Goal: Task Accomplishment & Management: Manage account settings

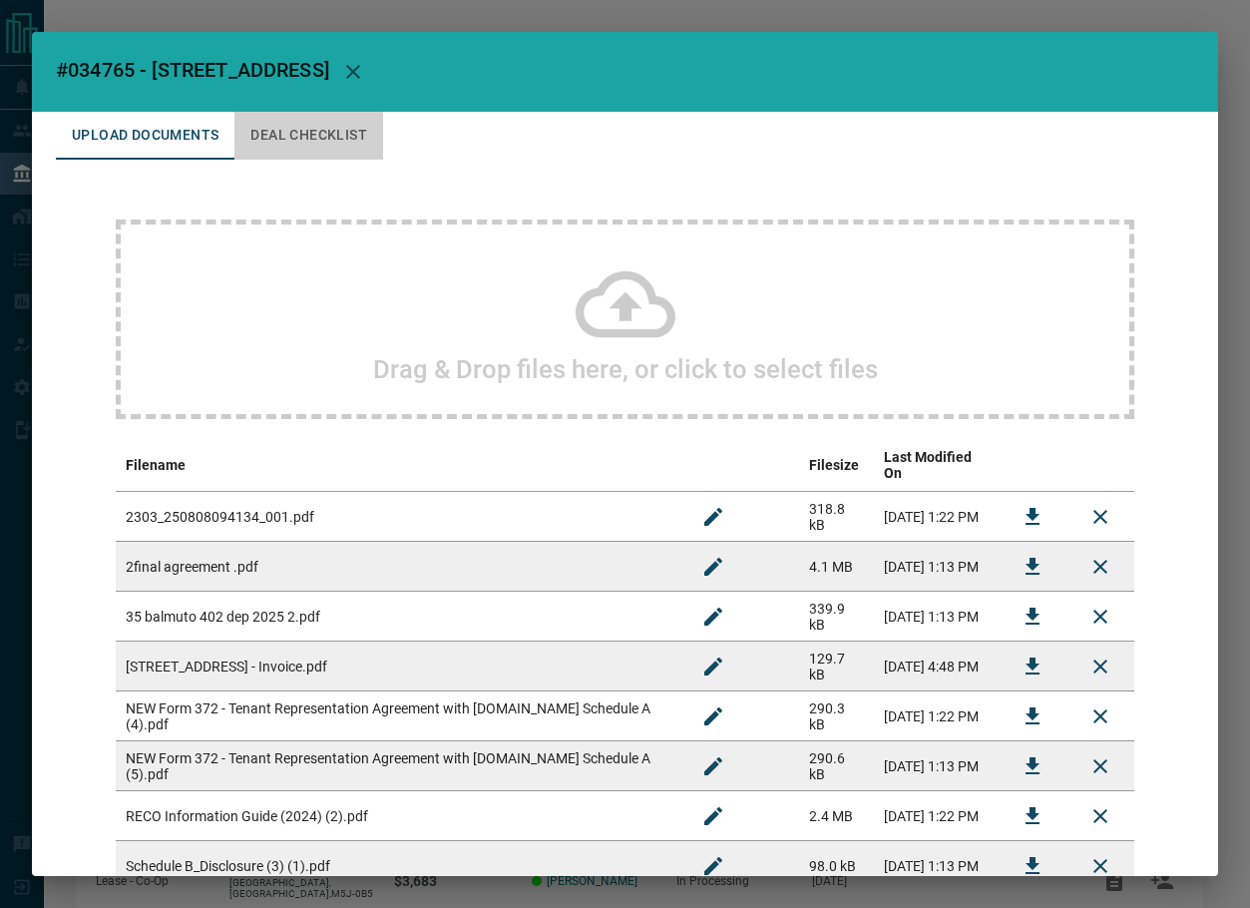
click at [295, 142] on button "Deal Checklist" at bounding box center [308, 136] width 149 height 48
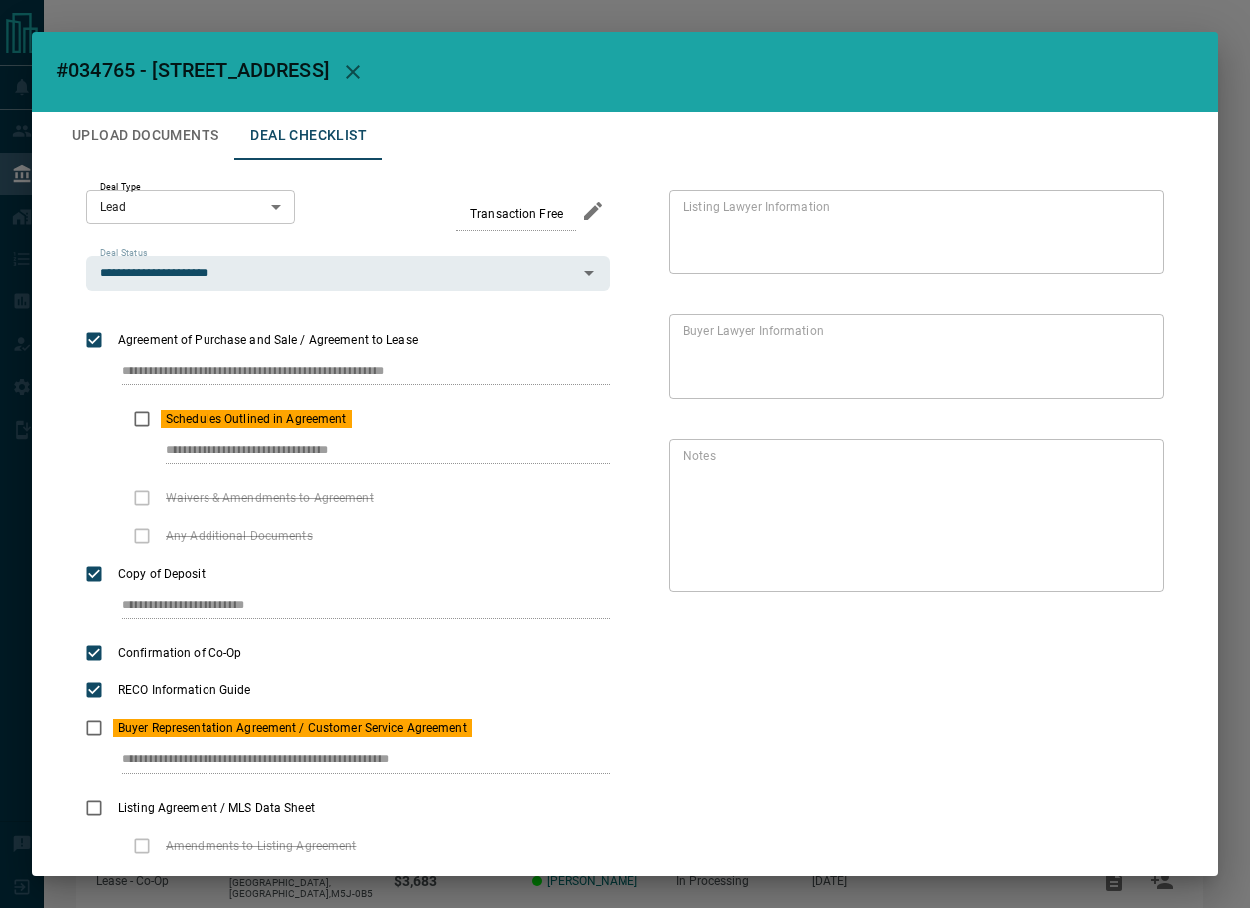
click at [192, 141] on button "Upload Documents" at bounding box center [145, 136] width 179 height 48
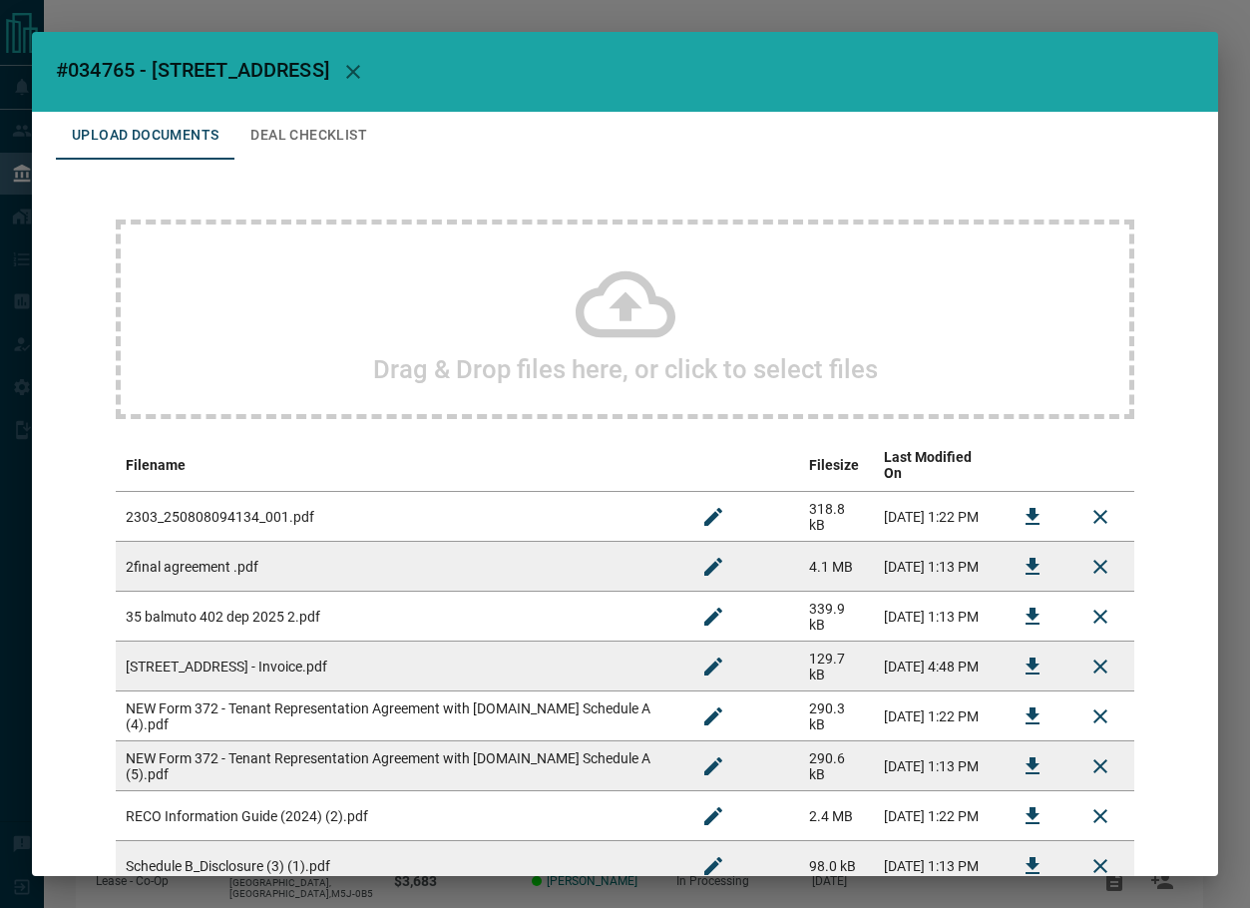
scroll to position [180, 0]
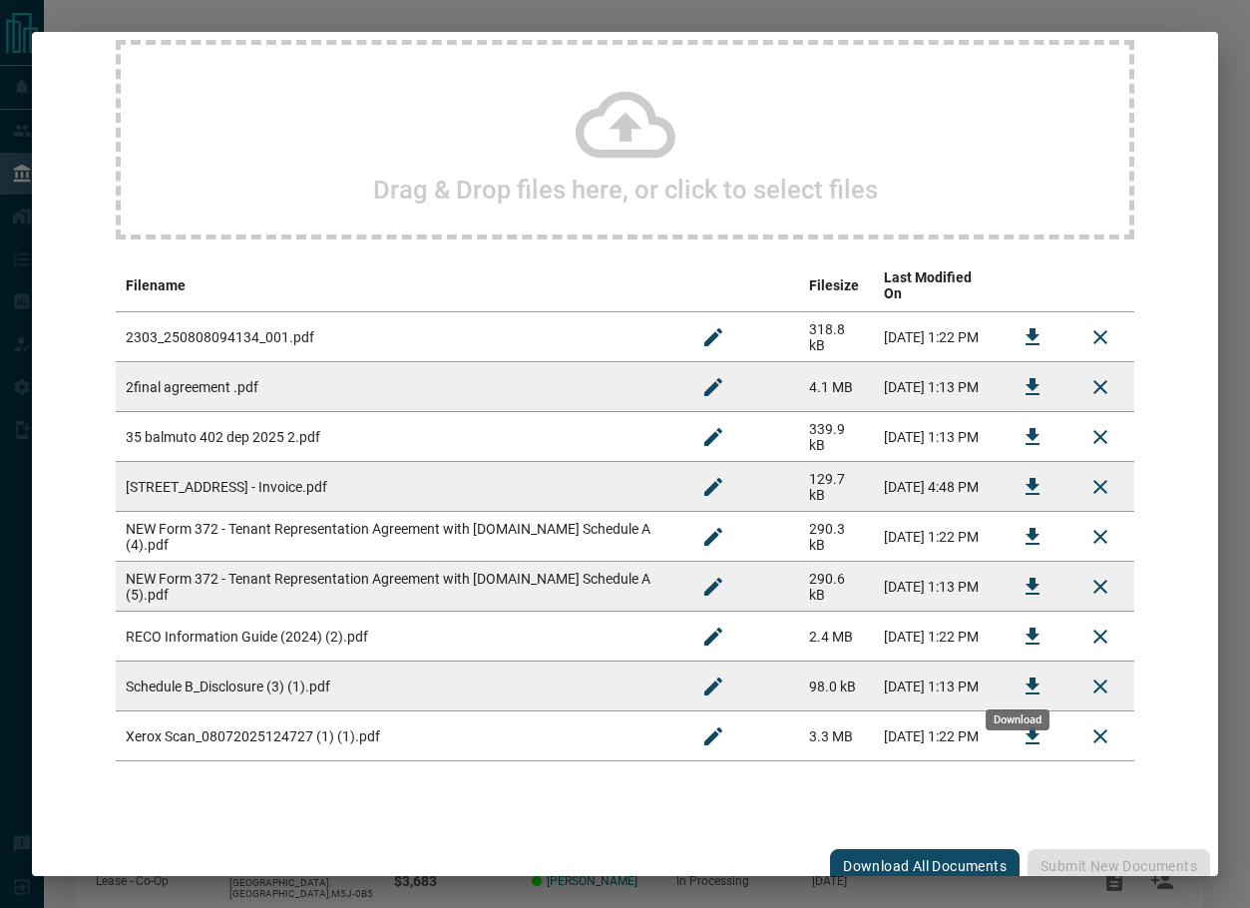
click at [1020, 674] on icon "Download" at bounding box center [1032, 686] width 24 height 24
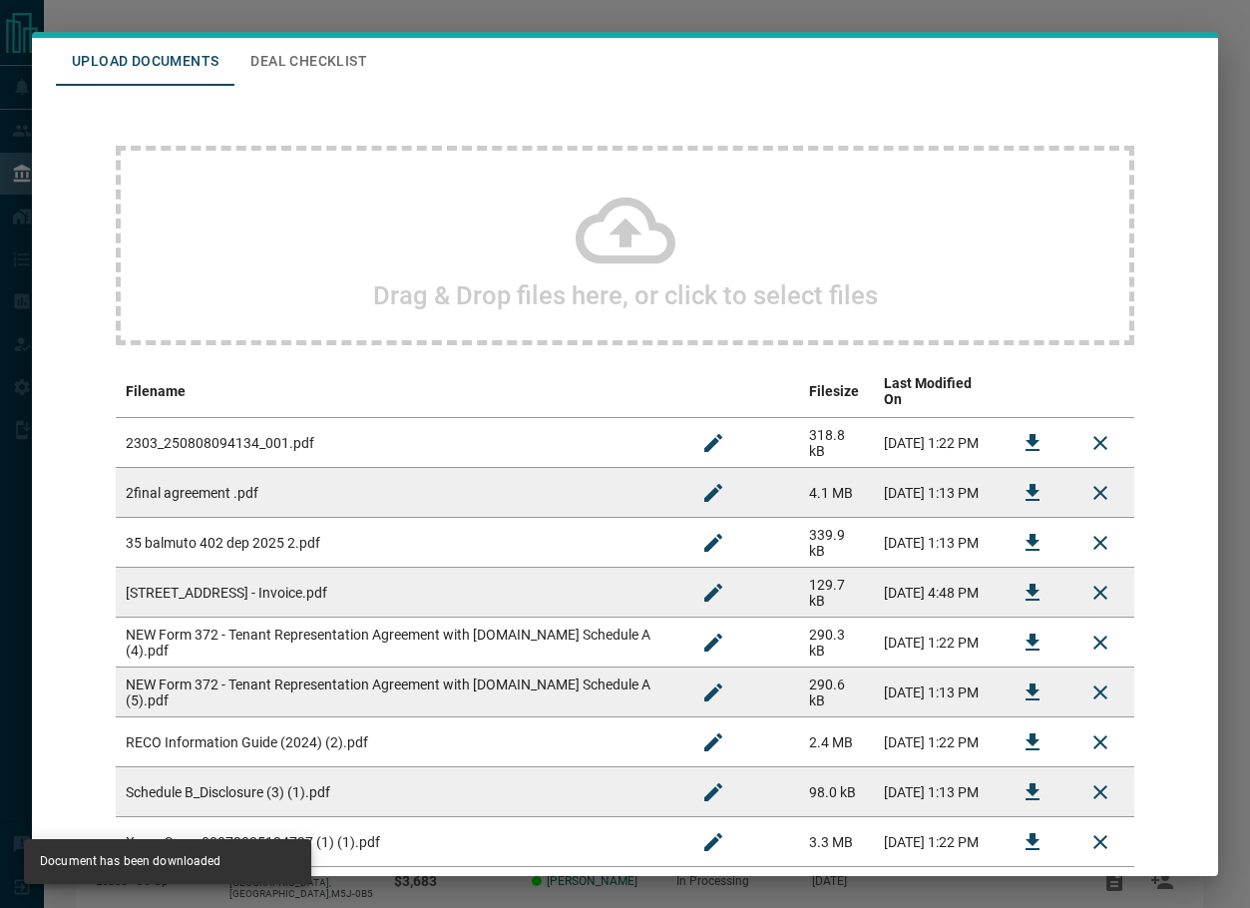
scroll to position [0, 0]
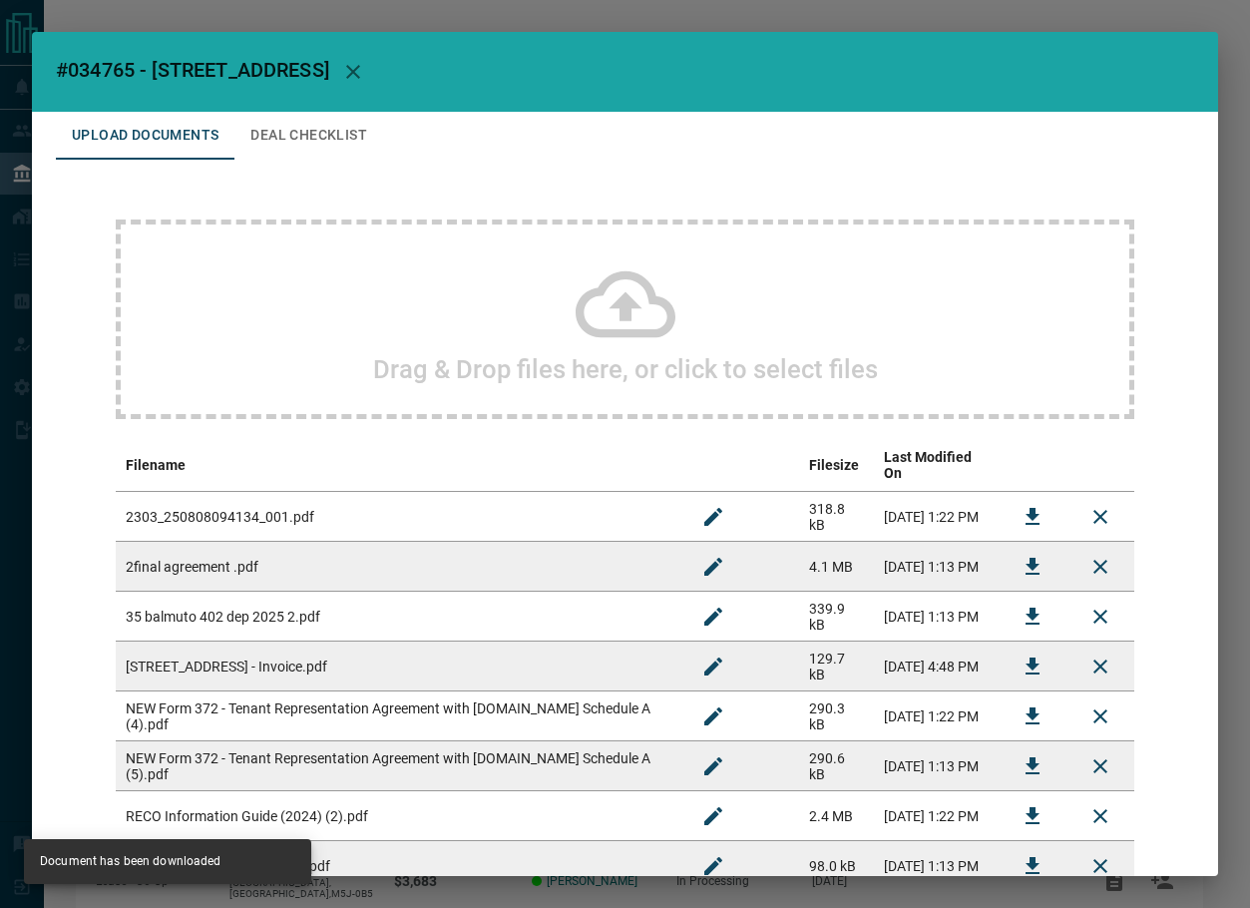
click at [311, 124] on button "Deal Checklist" at bounding box center [308, 136] width 149 height 48
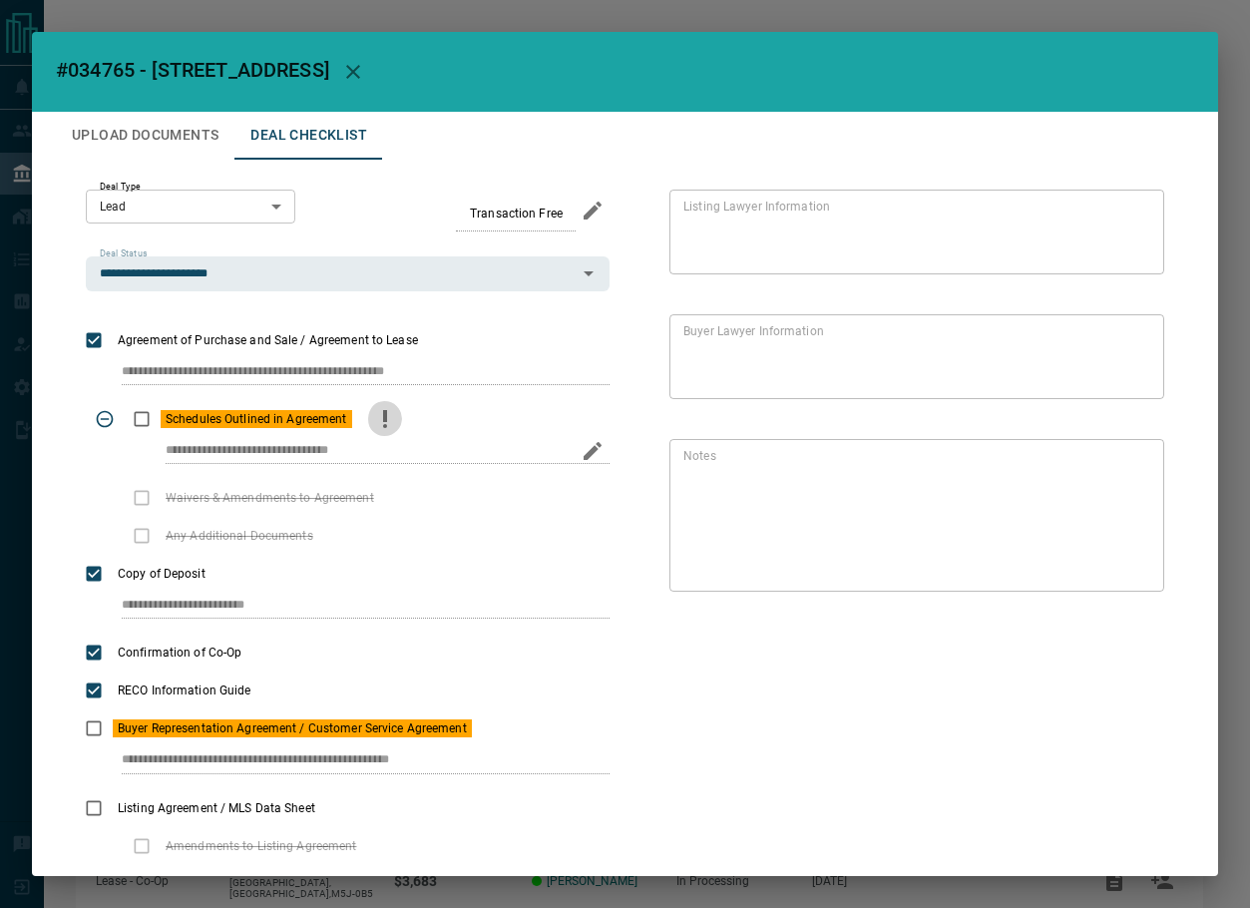
click at [374, 422] on icon "priority" at bounding box center [385, 419] width 24 height 24
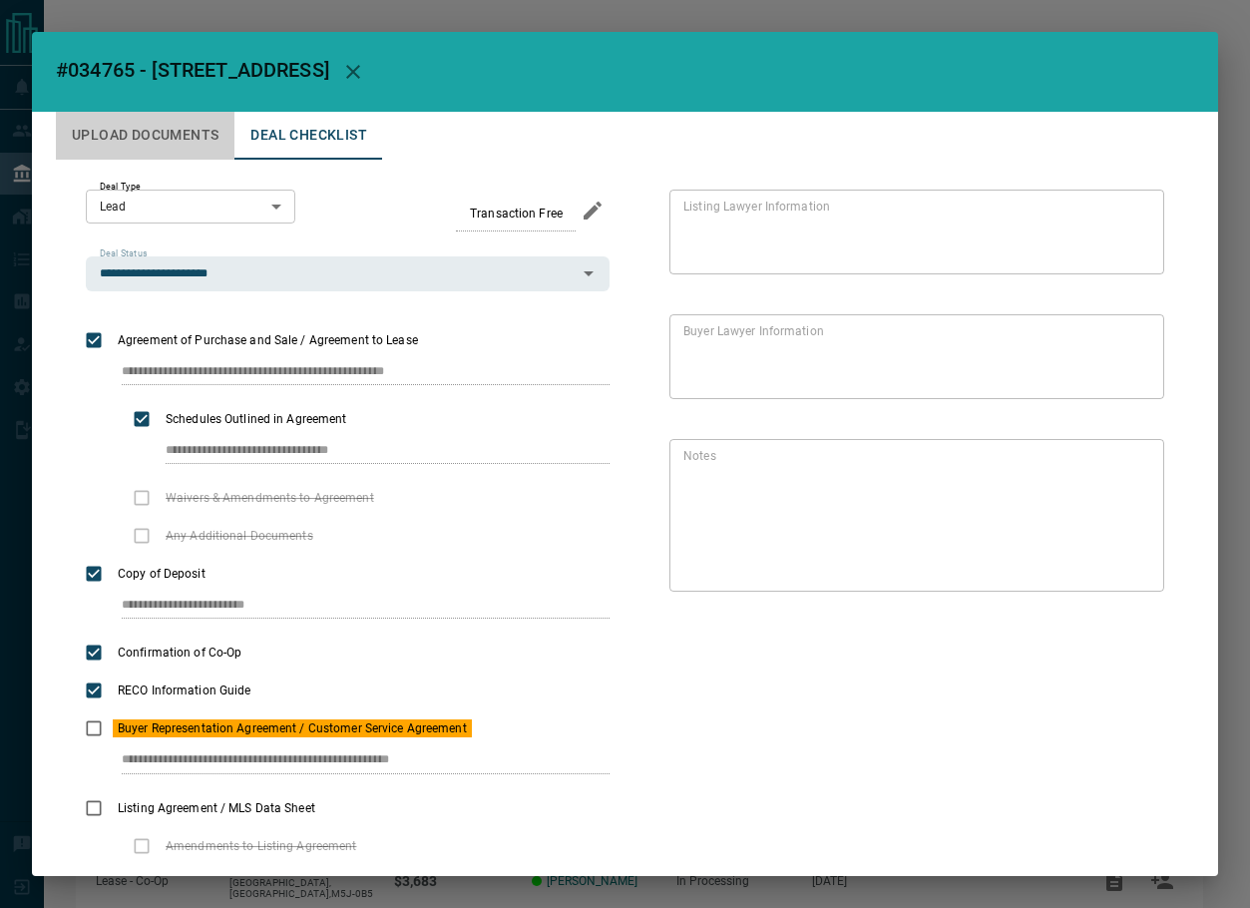
click at [152, 140] on button "Upload Documents" at bounding box center [145, 136] width 179 height 48
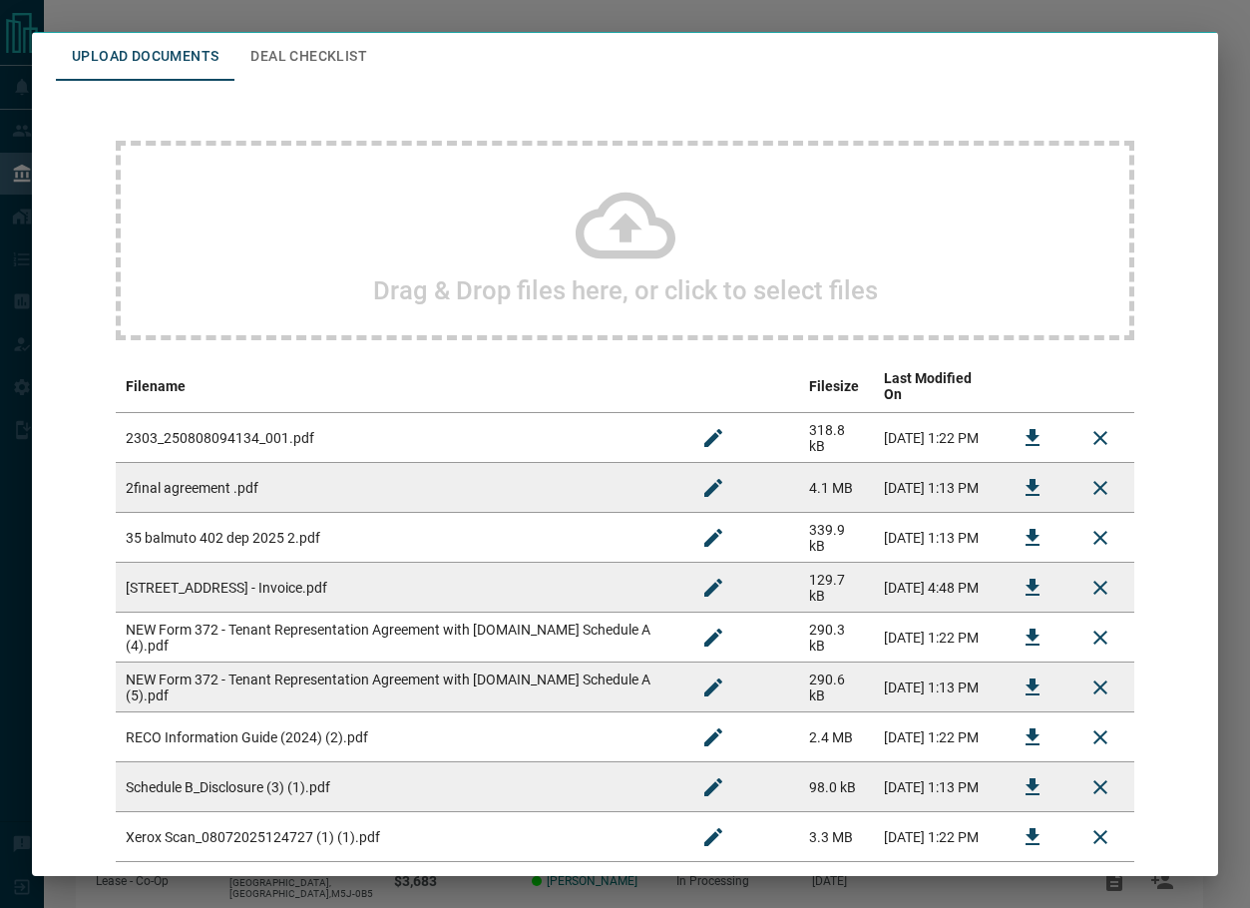
scroll to position [180, 0]
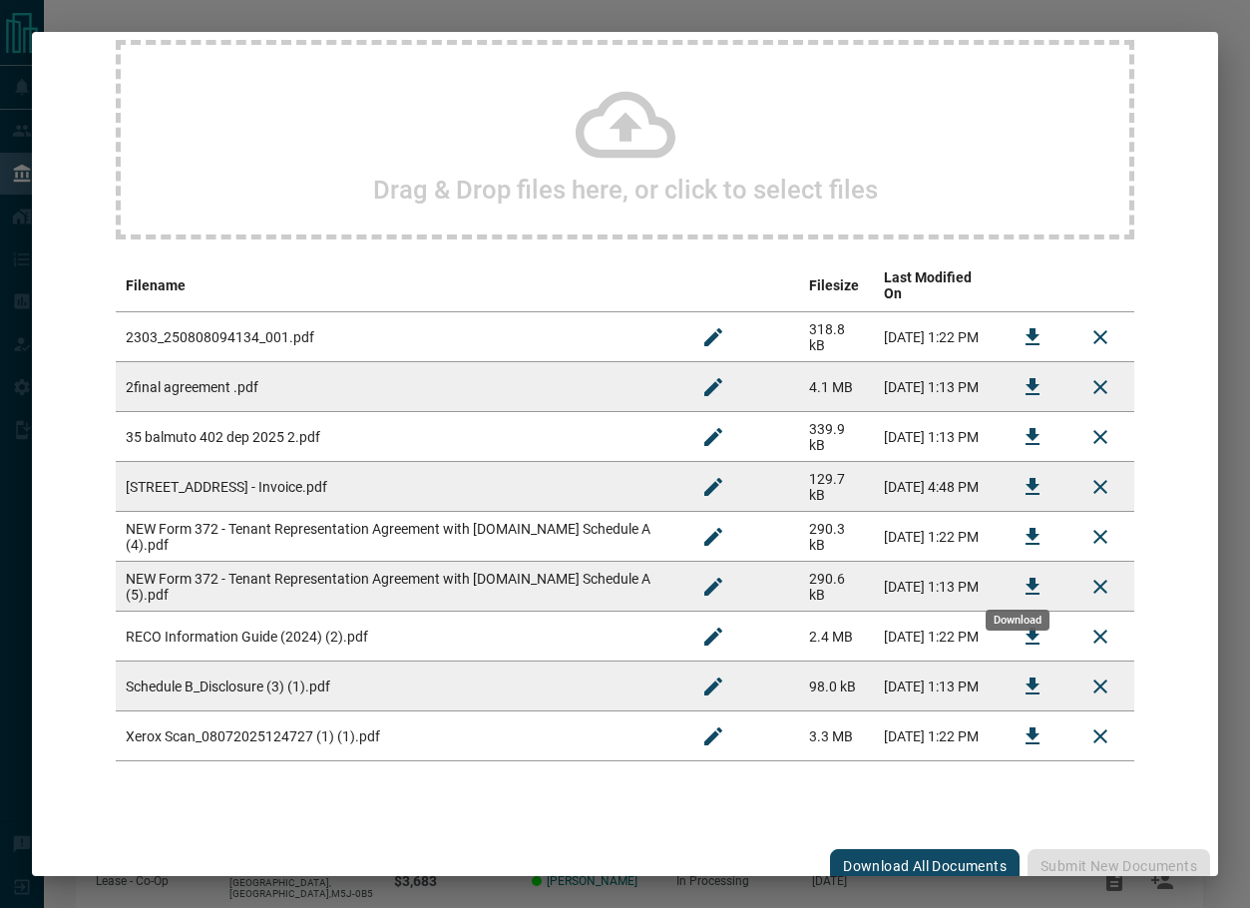
click at [1020, 574] on icon "Download" at bounding box center [1032, 586] width 24 height 24
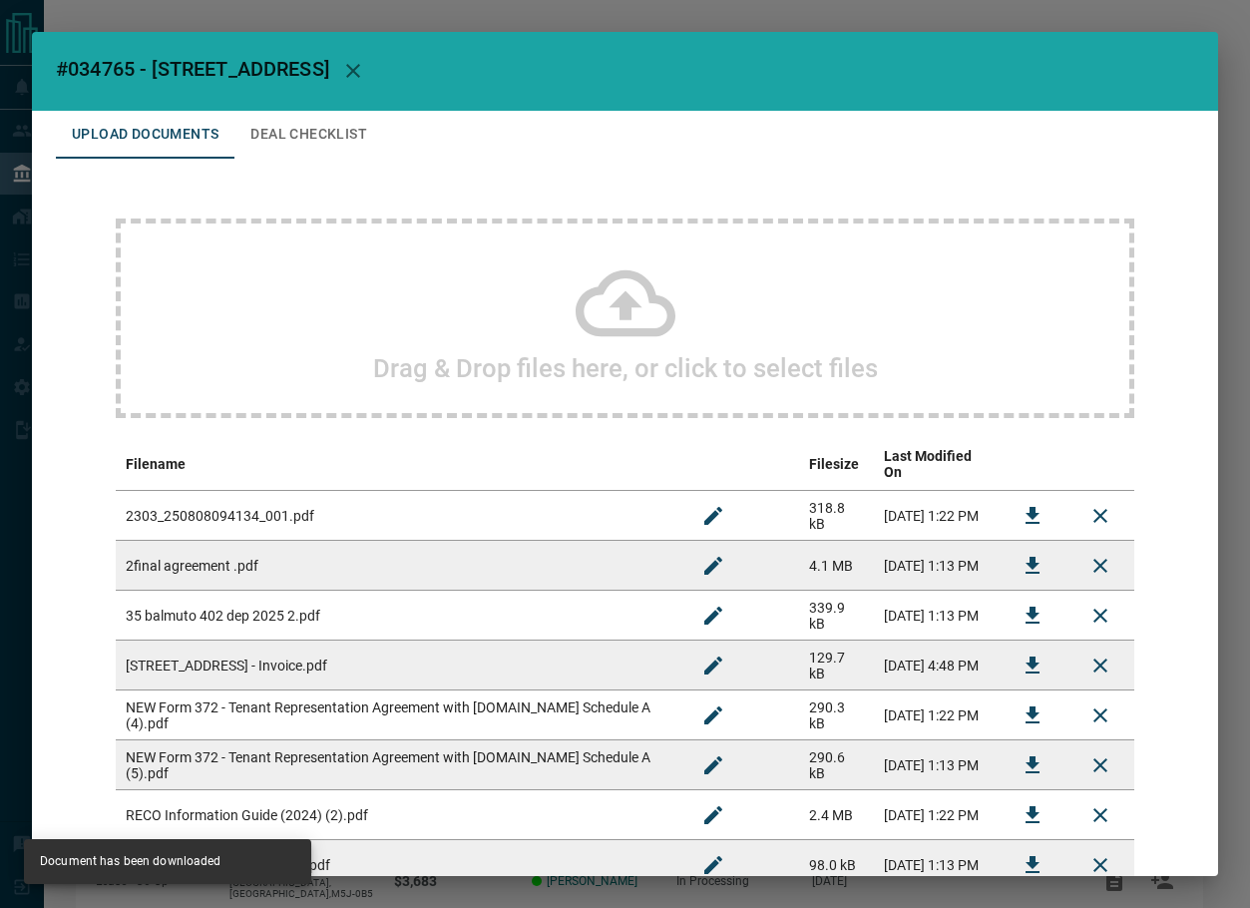
scroll to position [0, 0]
click at [339, 124] on button "Deal Checklist" at bounding box center [308, 136] width 149 height 48
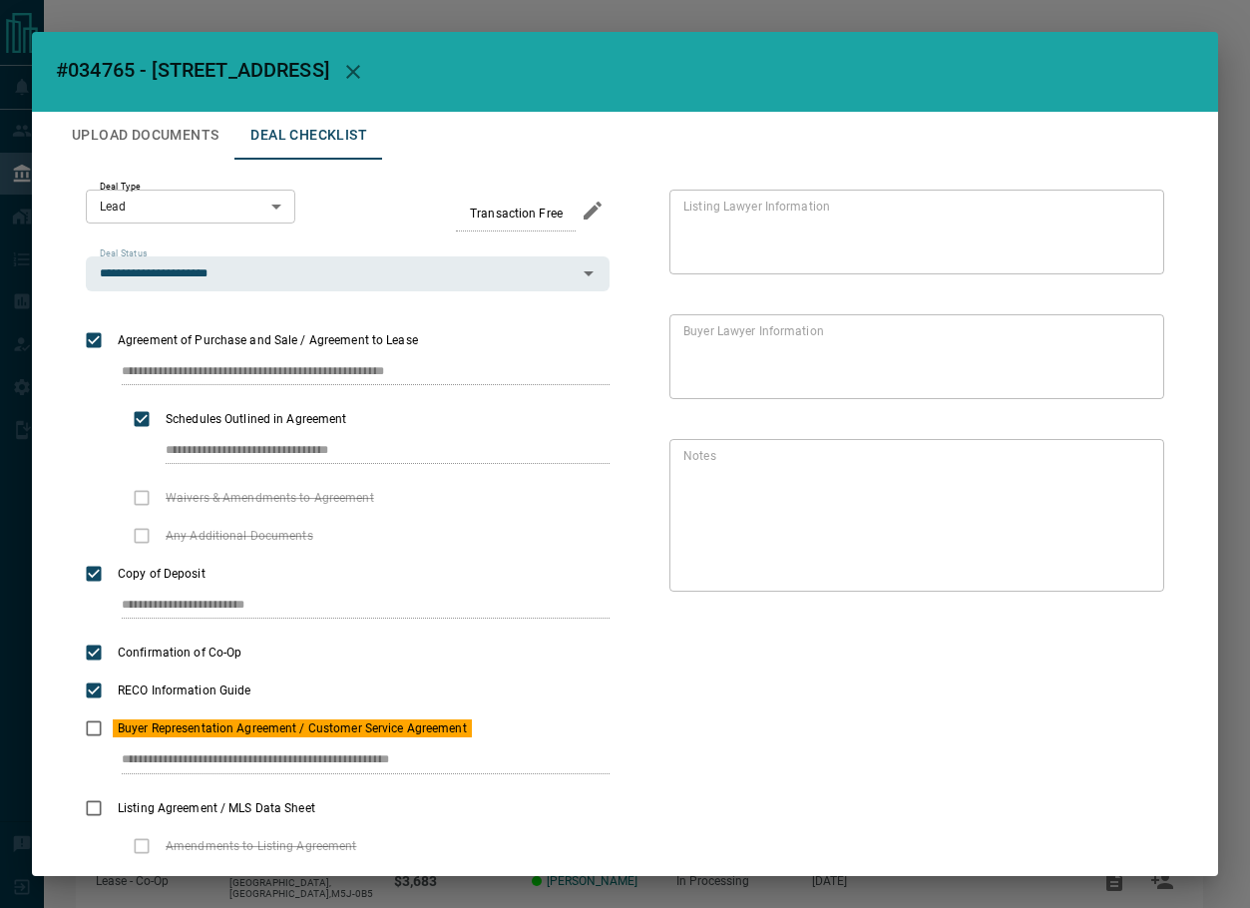
click at [160, 137] on button "Upload Documents" at bounding box center [145, 136] width 179 height 48
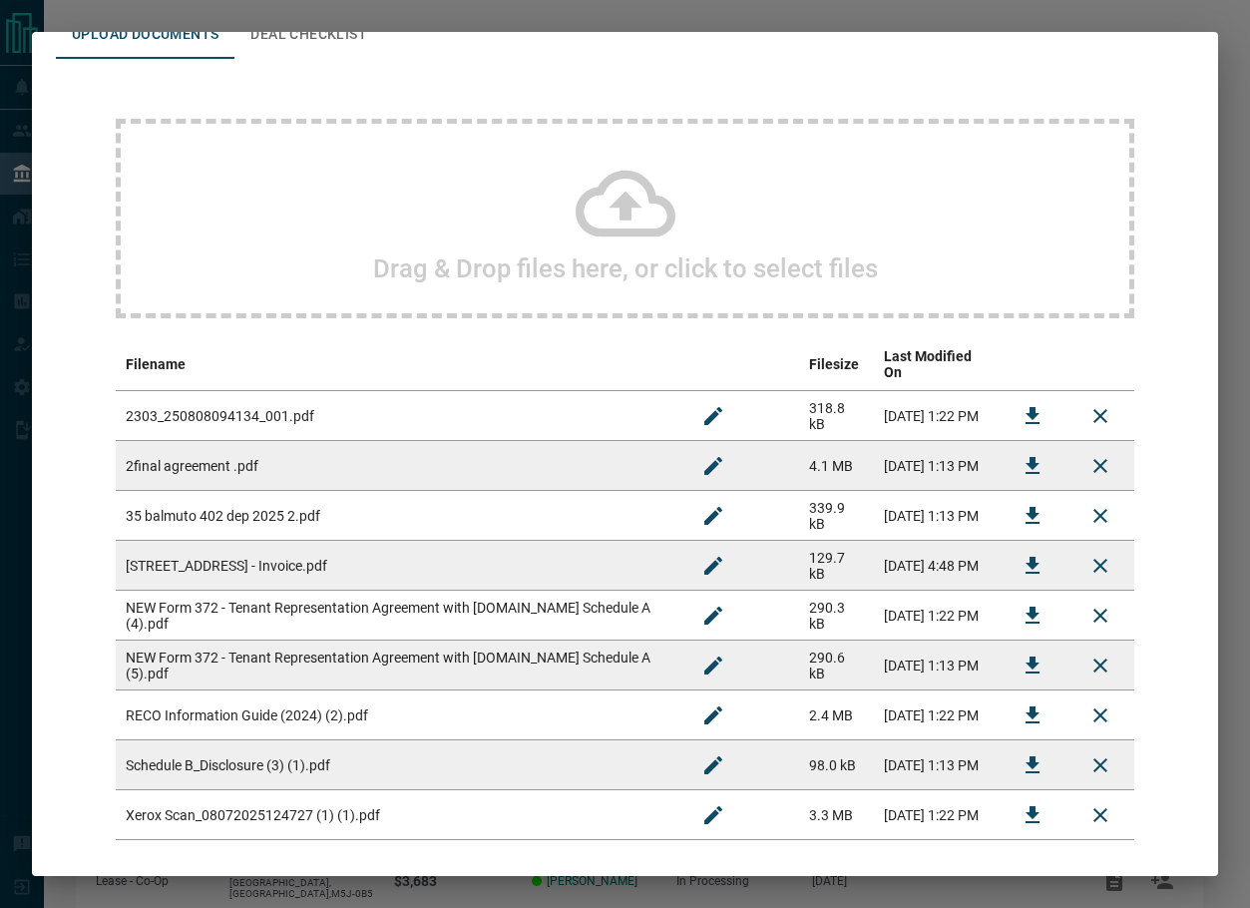
scroll to position [180, 0]
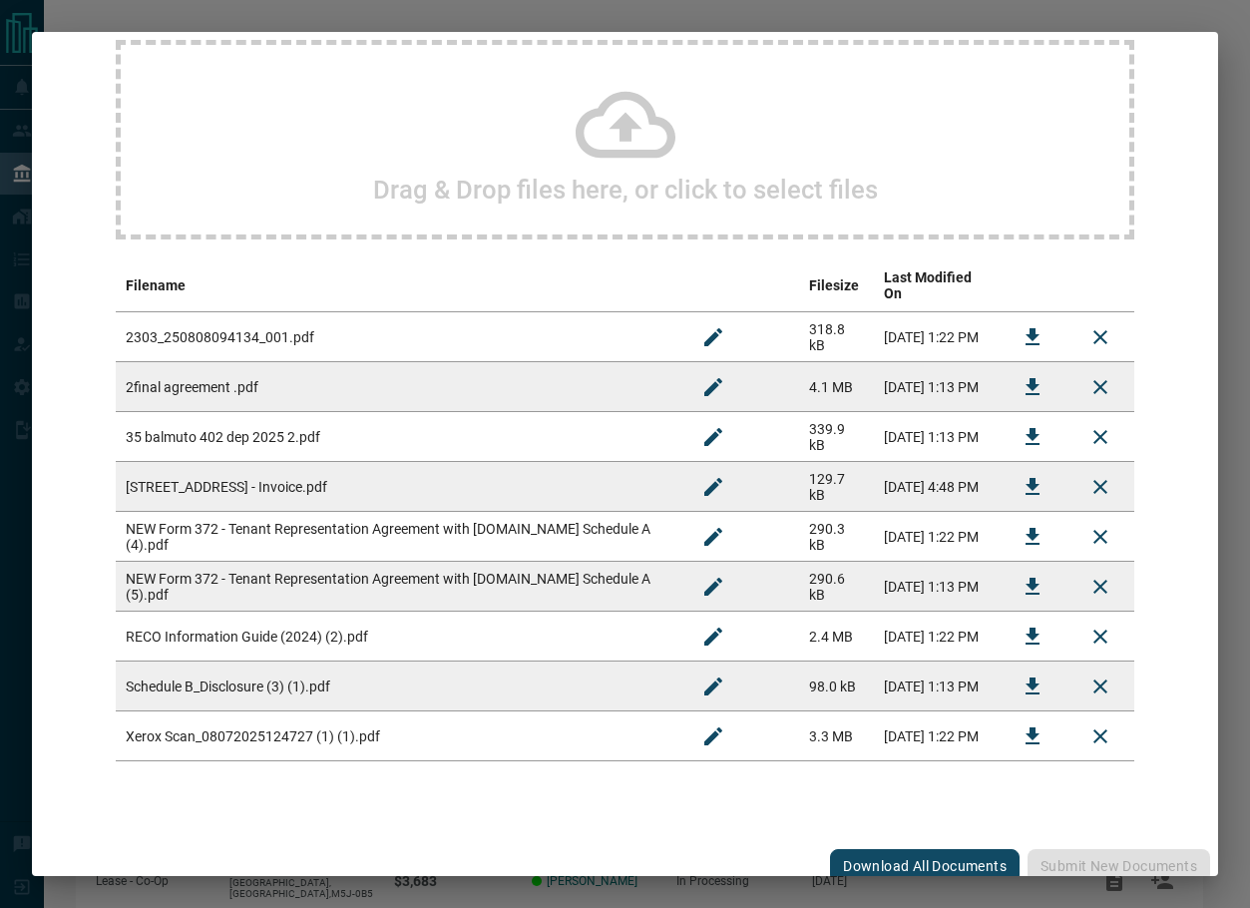
click at [1025, 378] on icon "Download" at bounding box center [1032, 386] width 14 height 17
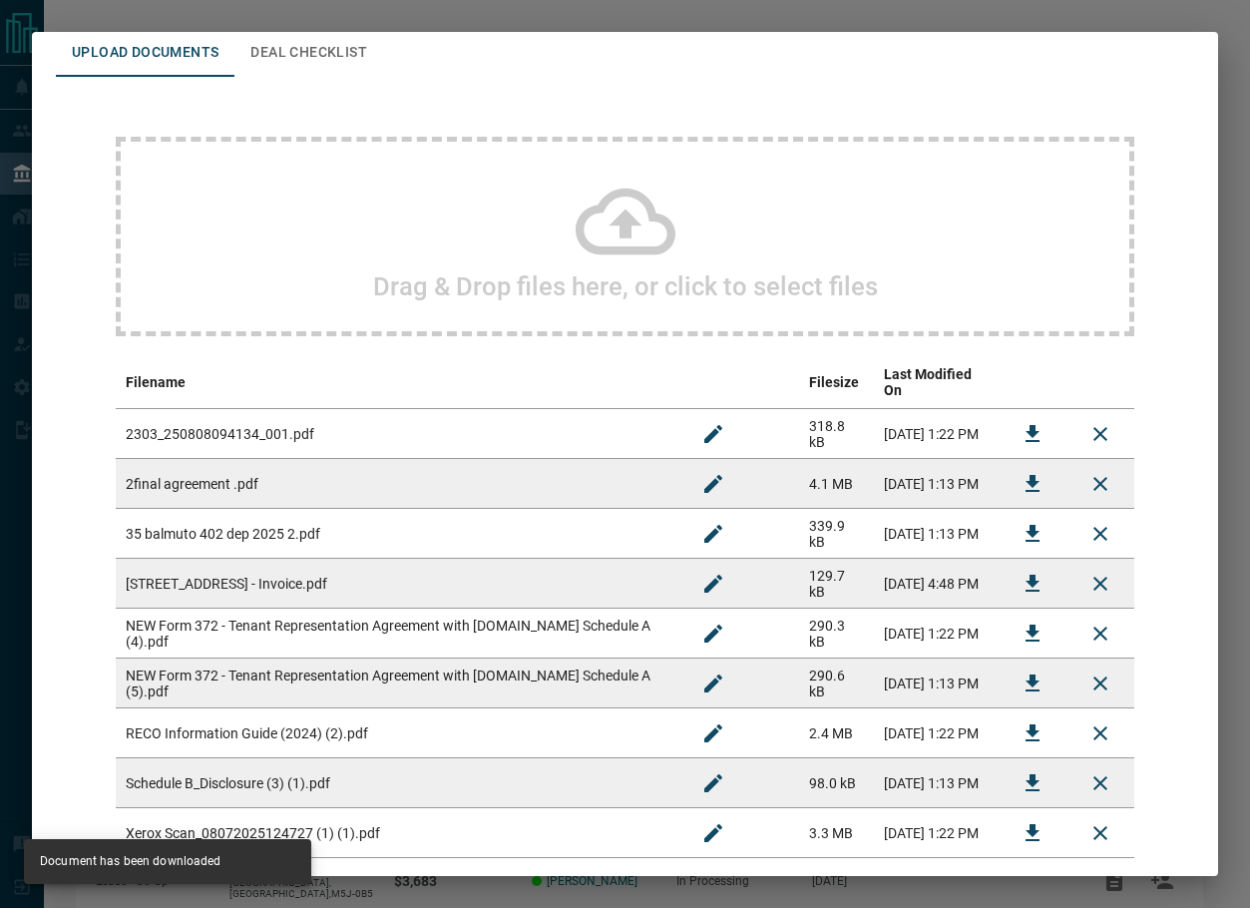
scroll to position [0, 0]
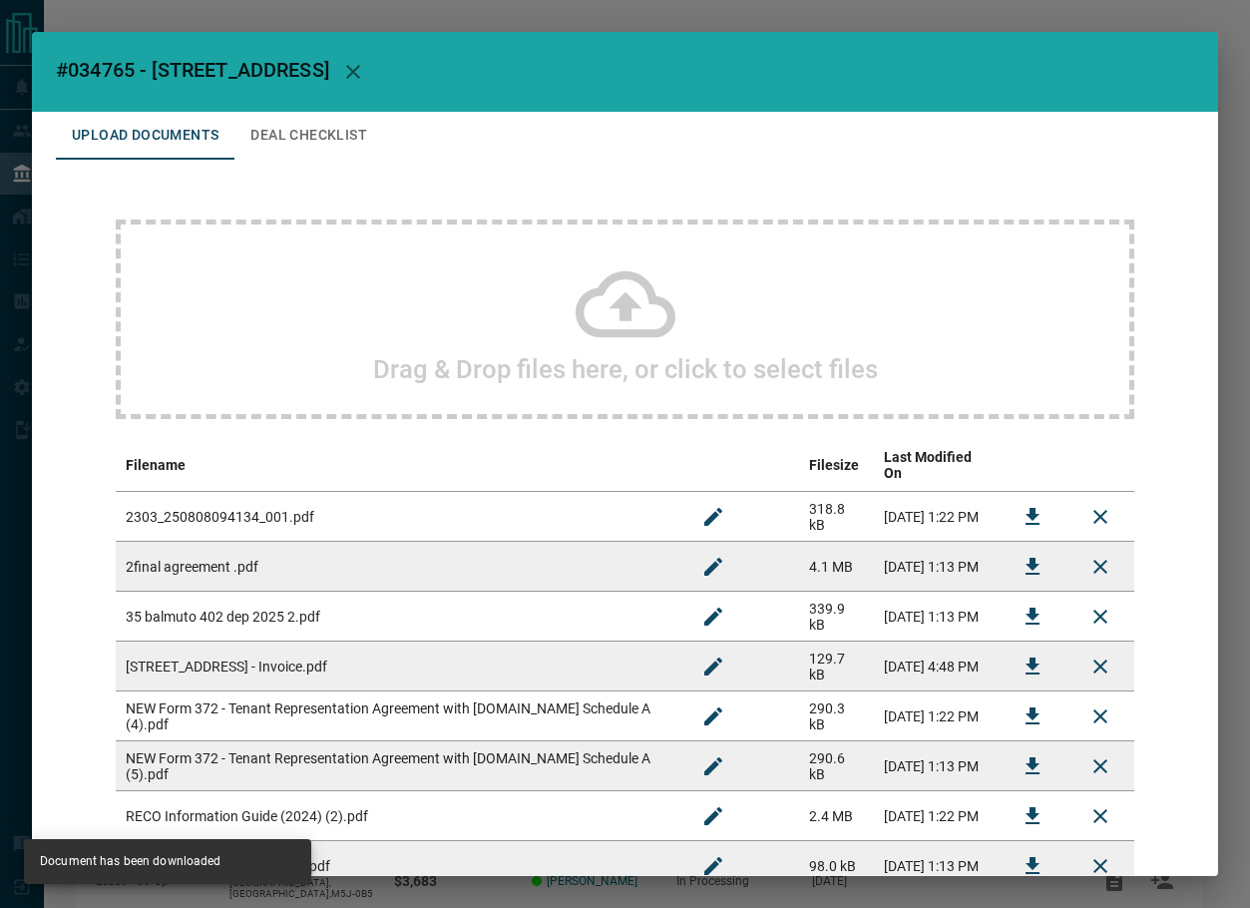
click at [274, 129] on button "Deal Checklist" at bounding box center [308, 136] width 149 height 48
